Goal: Information Seeking & Learning: Learn about a topic

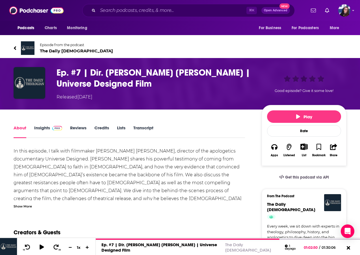
click at [31, 84] on img "Ep. #7 | Dir. Michael Ray Lewis | Universe Designed Film" at bounding box center [30, 83] width 32 height 32
click at [58, 52] on span "The Daily [DEMOGRAPHIC_DATA]" at bounding box center [76, 50] width 73 height 5
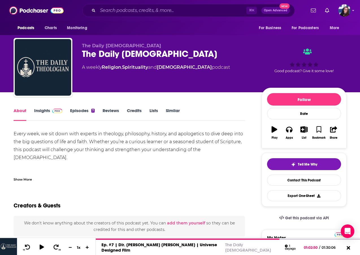
click at [39, 110] on link "Insights" at bounding box center [48, 114] width 28 height 13
